Goal: Complete application form: Complete application form

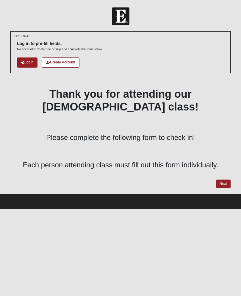
click at [224, 180] on link "Next" at bounding box center [223, 184] width 15 height 9
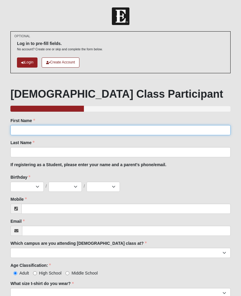
click at [146, 130] on input "First Name" at bounding box center [120, 130] width 220 height 10
type input "Malcom"
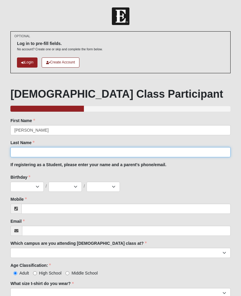
click at [66, 154] on input "Last Name" at bounding box center [120, 152] width 220 height 10
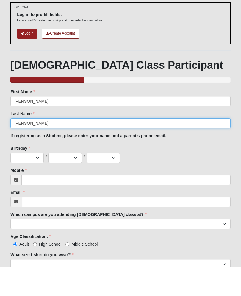
type input "Smith"
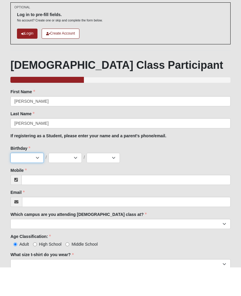
click at [40, 182] on select "Jan Feb Mar Apr May Jun Jul Aug Sep Oct Nov Dec" at bounding box center [26, 187] width 33 height 10
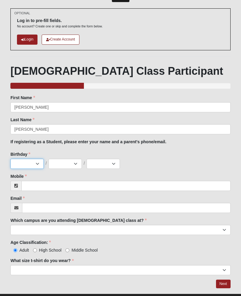
select select "7"
click at [72, 164] on select "1 2 3 4 5 6 7 8 9 10 11 12 13 14 15 16 17 18 19 20 21 22 23 24 25 26 27 28 29 3…" at bounding box center [65, 164] width 33 height 10
select select "5"
click at [111, 161] on select "2025 2024 2023 2022 2021 2020 2019 2018 2017 2016 2015 2014 2013 2012 2011 2010…" at bounding box center [103, 164] width 33 height 10
select select "1999"
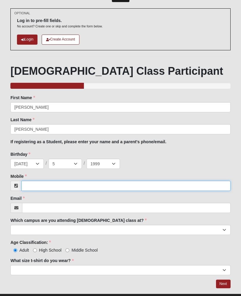
click at [71, 184] on input "Mobile" at bounding box center [125, 186] width 209 height 10
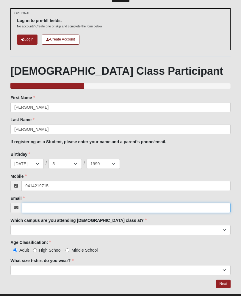
click at [100, 207] on input "Email" at bounding box center [126, 208] width 209 height 10
type input "(941) 421-9715"
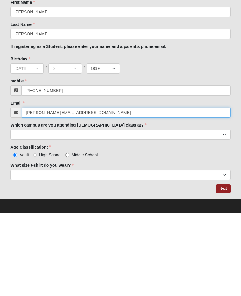
type input "malcom-smith@outlook.com"
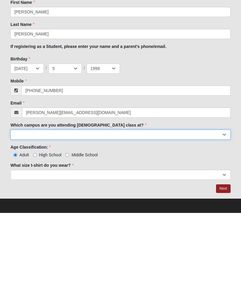
click at [183, 213] on select "Arlington Baymeadows Eleven22 Online Fleming Island Jesup Mandarin North Jax Or…" at bounding box center [120, 218] width 220 height 10
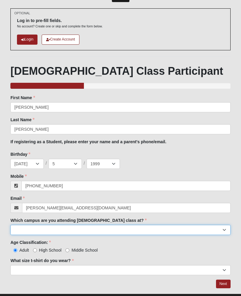
select select "12"
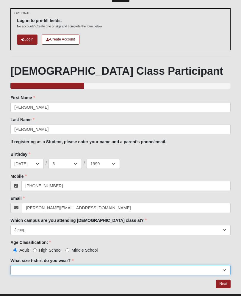
click at [207, 269] on select "Small Medium Large XL 2XL 3XL" at bounding box center [120, 270] width 220 height 10
select select "Large"
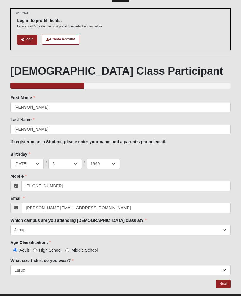
click at [224, 293] on div at bounding box center [120, 293] width 229 height 0
click at [225, 282] on link "Next" at bounding box center [223, 284] width 15 height 9
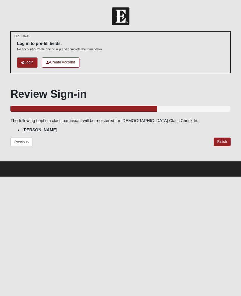
click at [222, 140] on link "Finish" at bounding box center [222, 142] width 17 height 9
